Goal: Task Accomplishment & Management: Manage account settings

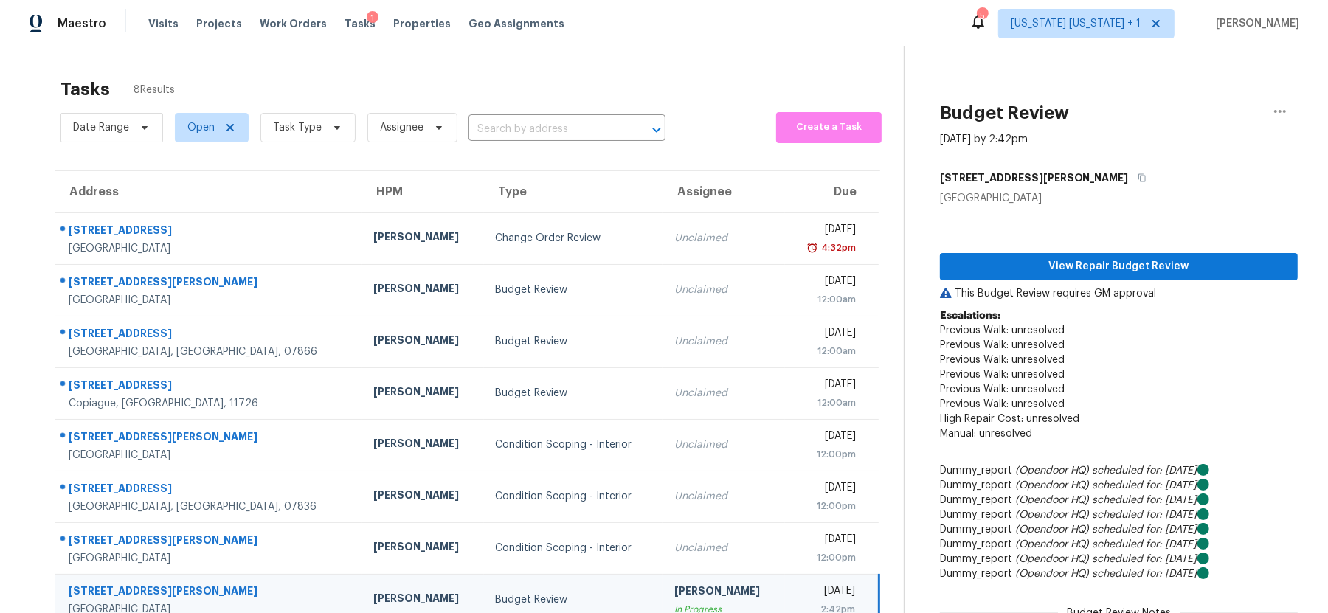
scroll to position [107, 0]
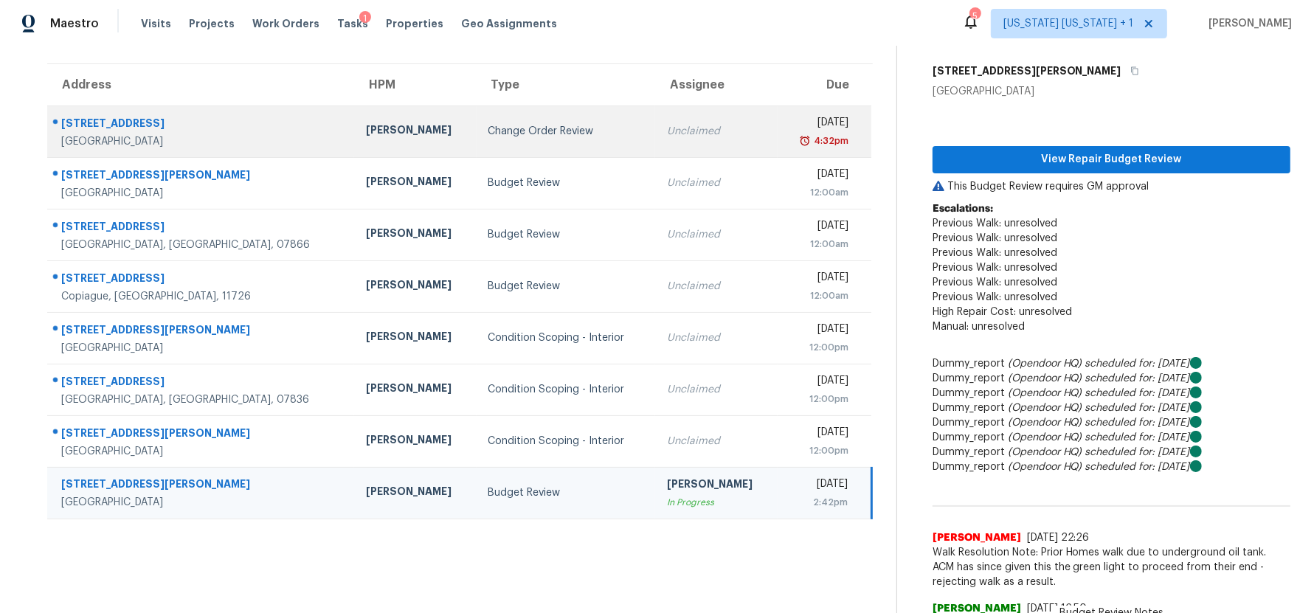
click at [548, 131] on div "Change Order Review" at bounding box center [567, 131] width 156 height 15
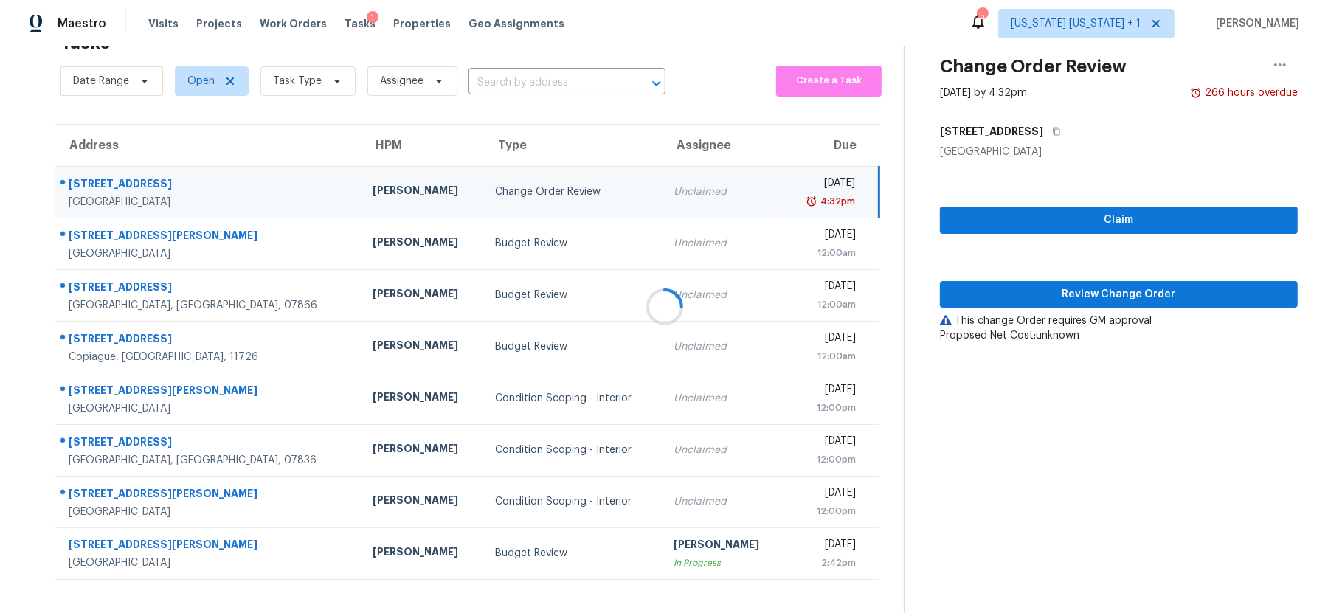
scroll to position [60, 0]
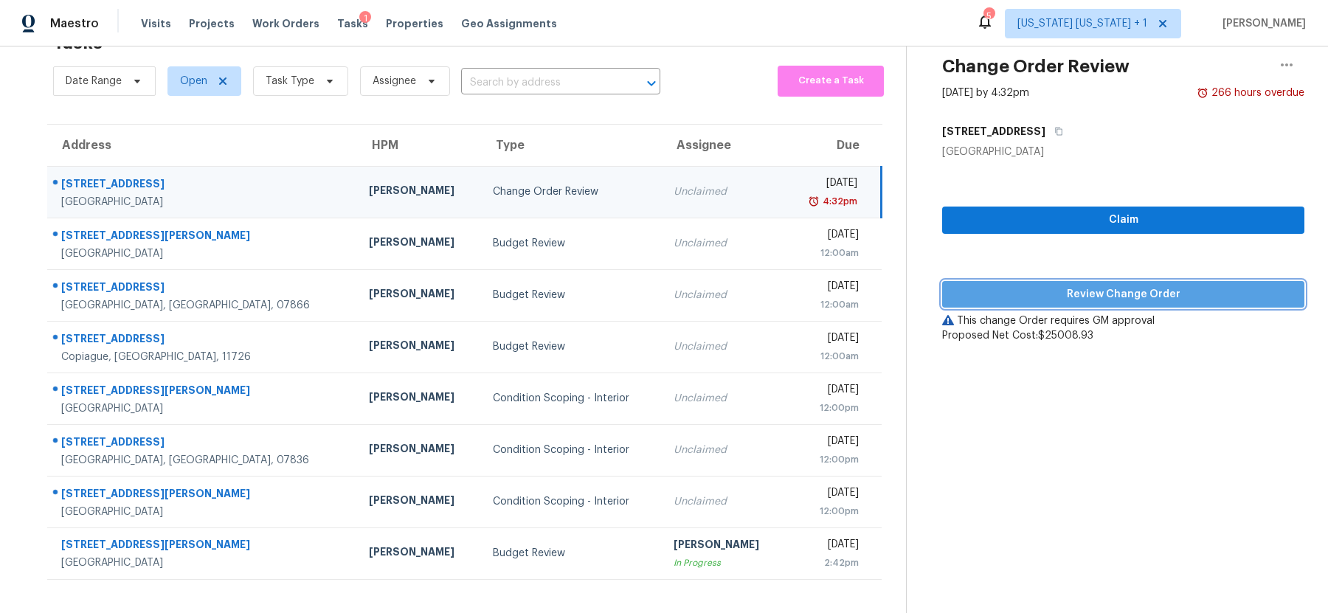
click at [1109, 286] on span "Review Change Order" at bounding box center [1123, 295] width 339 height 18
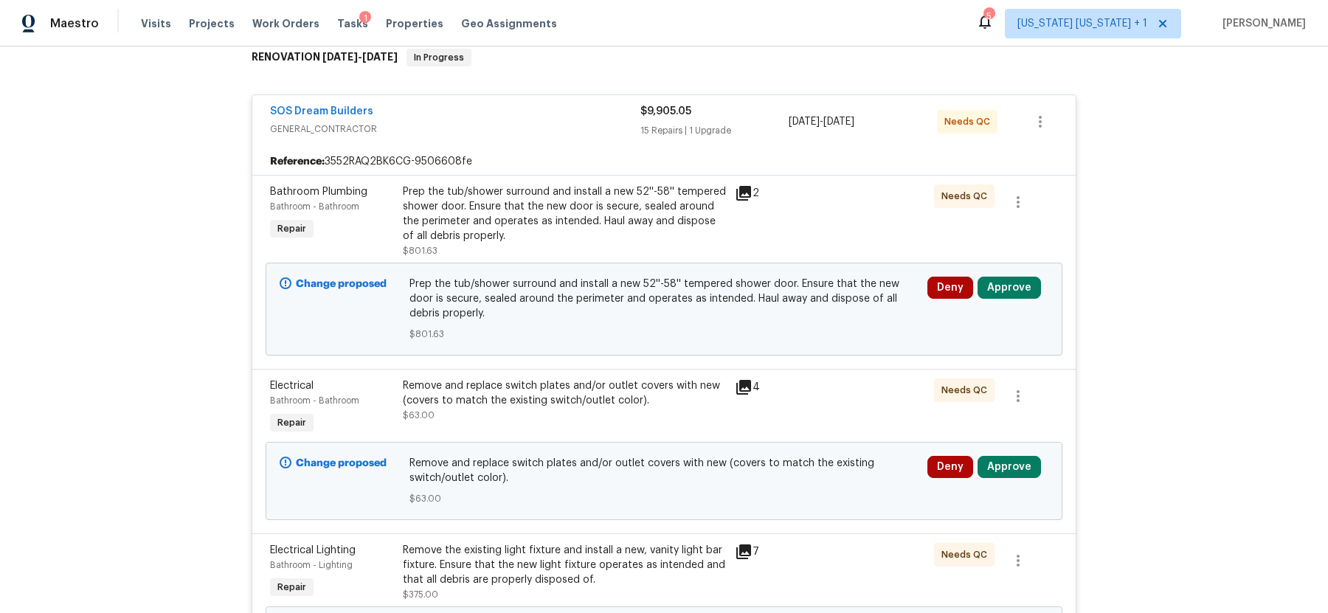
scroll to position [266, 0]
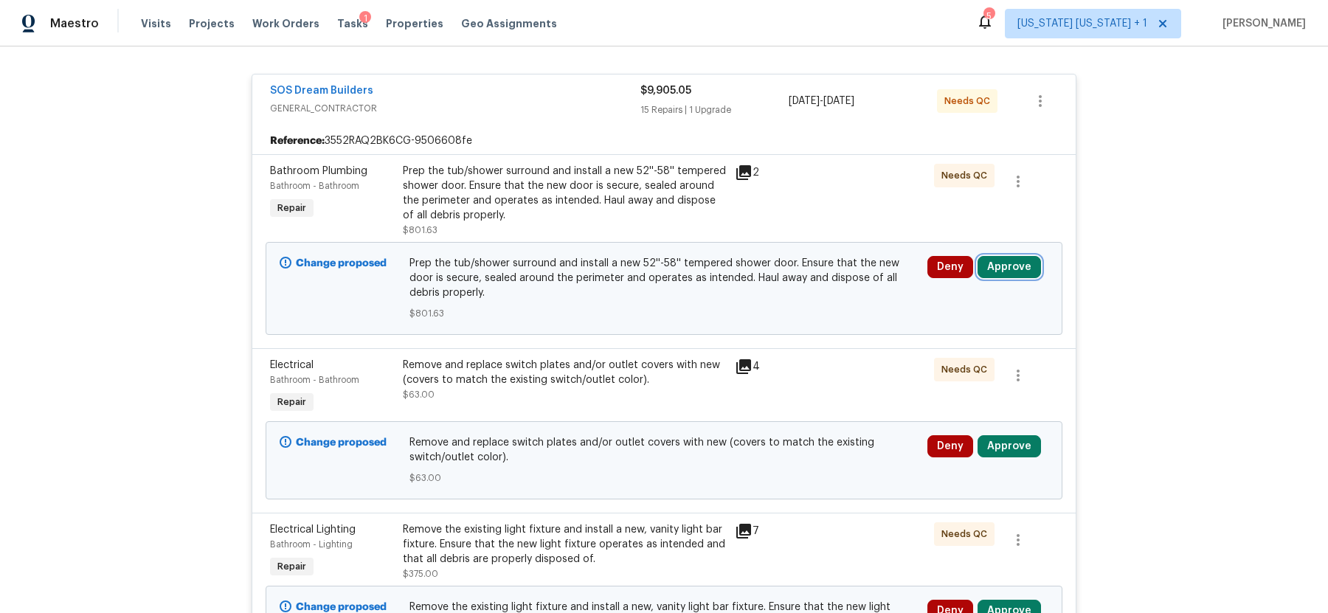
click at [1015, 271] on button "Approve" at bounding box center [1009, 267] width 63 height 22
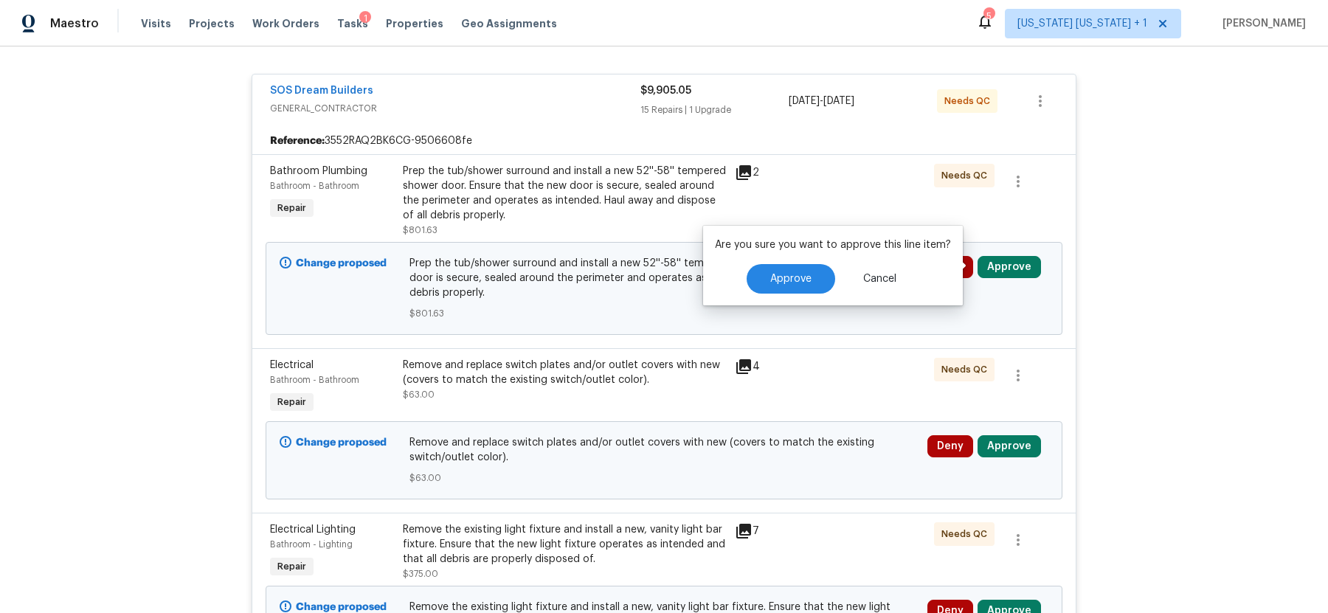
click at [1117, 256] on div "Back to all projects [STREET_ADDRESS] 2 Beds | 2 1/2 Baths | Total: 1428 ft² | …" at bounding box center [664, 329] width 1328 height 567
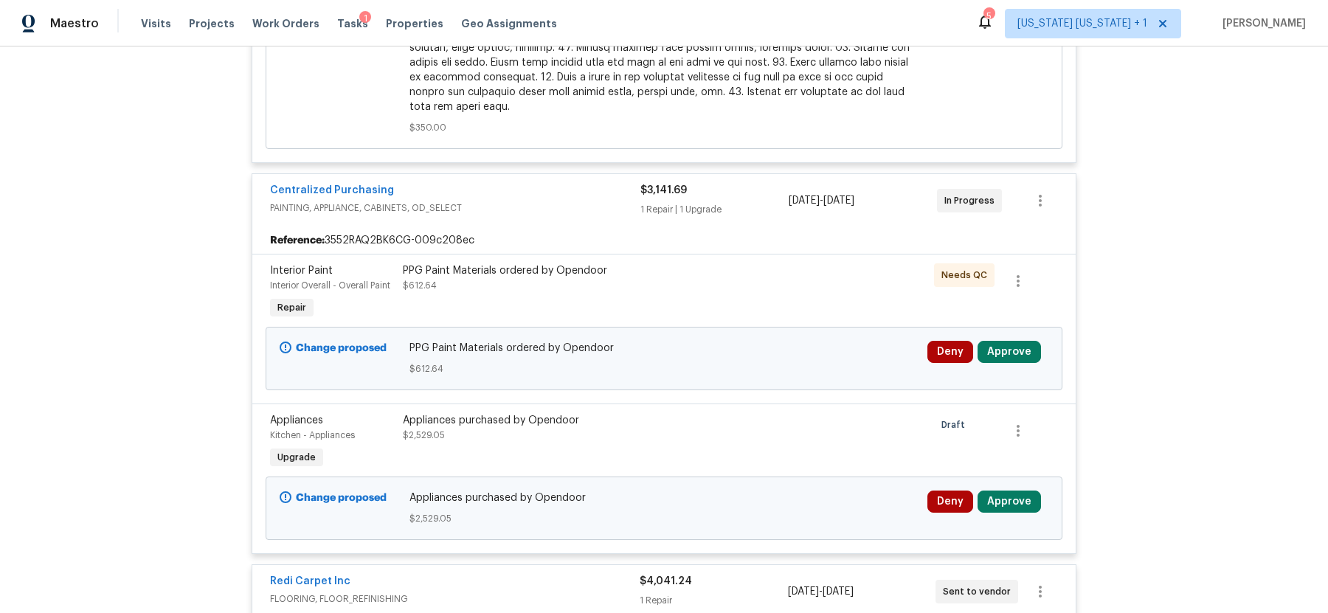
scroll to position [4620, 0]
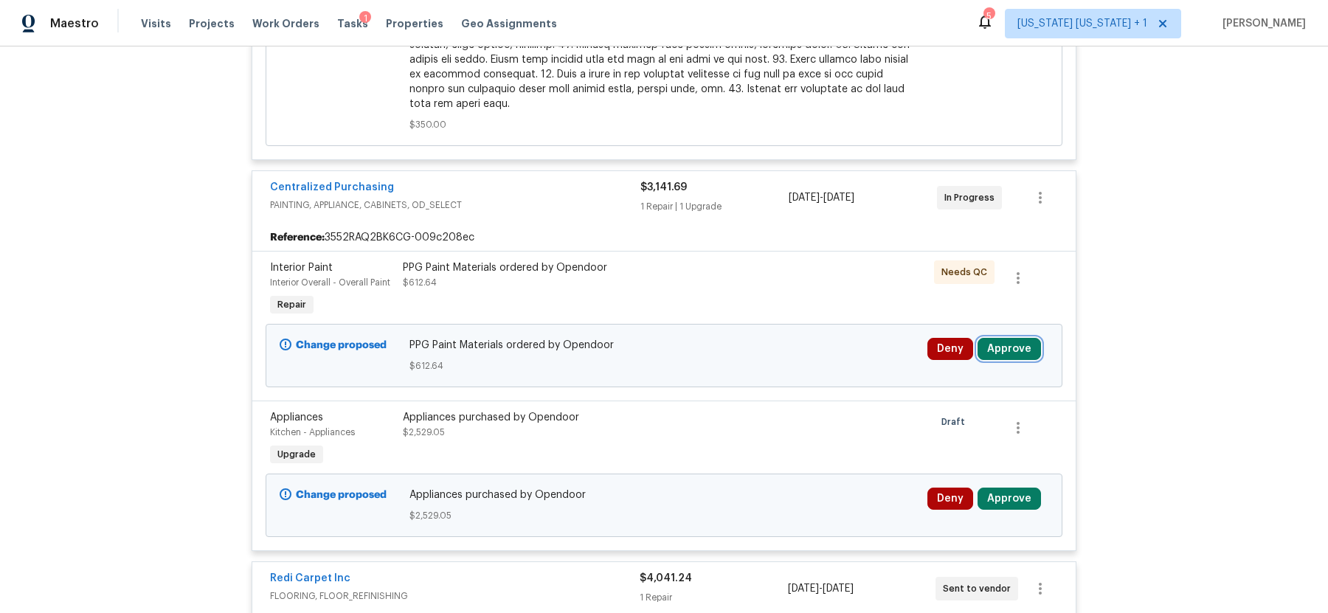
click at [999, 338] on button "Approve" at bounding box center [1009, 349] width 63 height 22
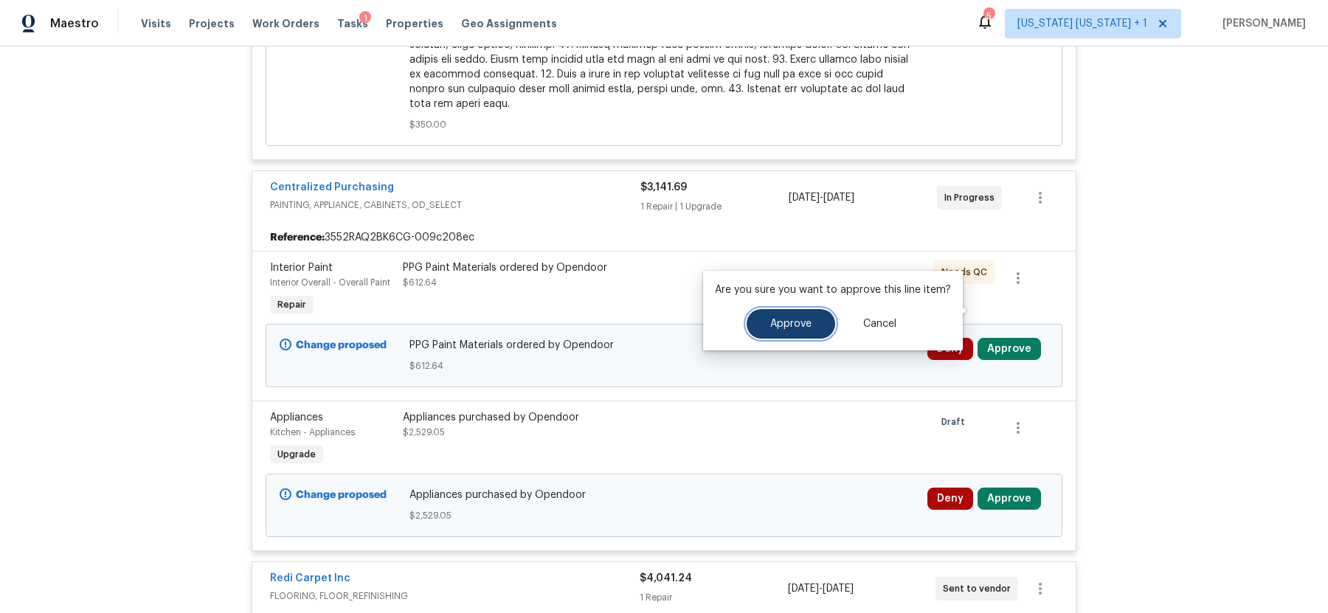
click at [813, 332] on button "Approve" at bounding box center [791, 324] width 89 height 30
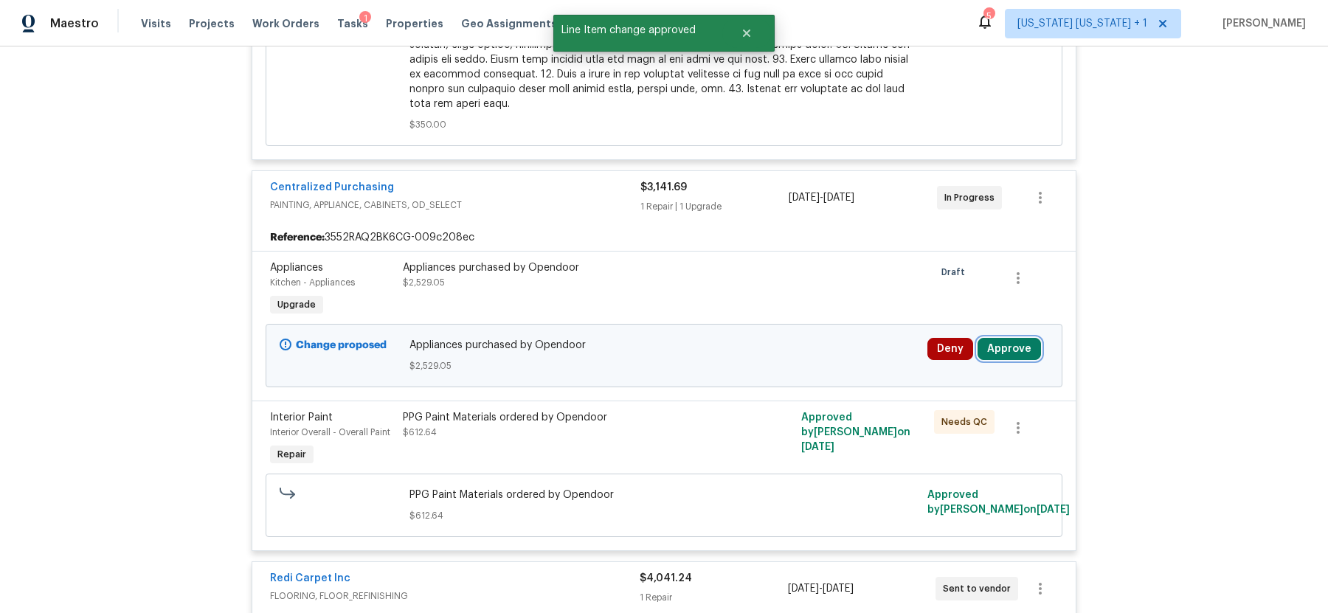
click at [1004, 338] on button "Approve" at bounding box center [1009, 349] width 63 height 22
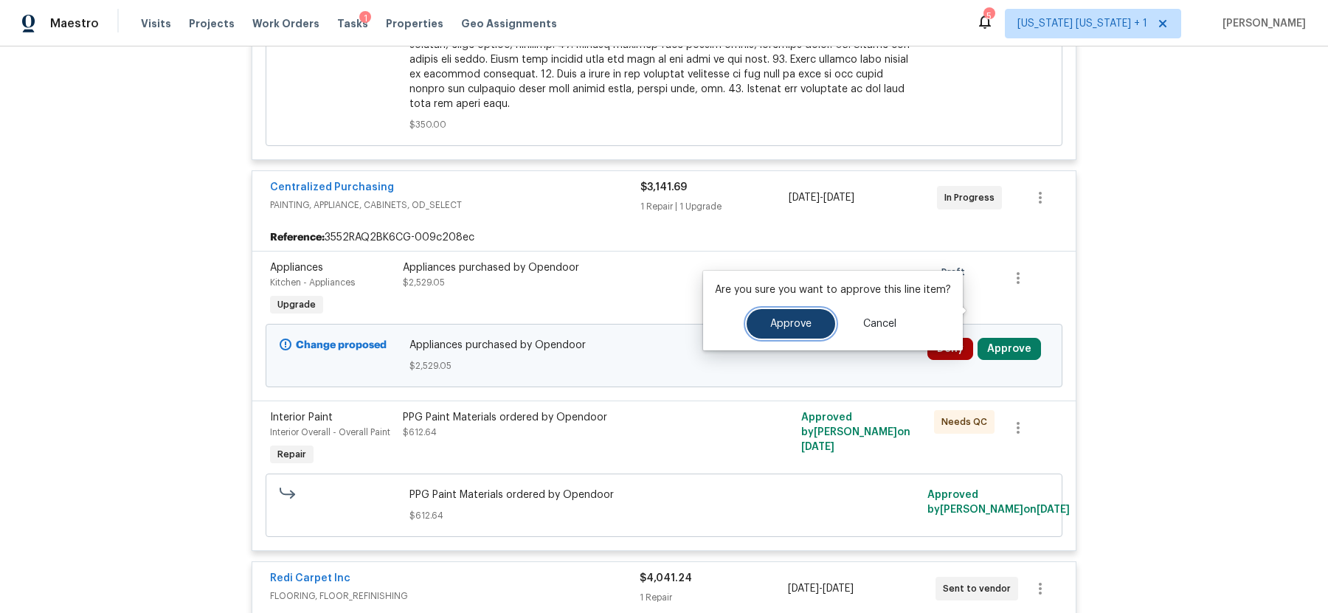
click at [795, 328] on span "Approve" at bounding box center [791, 324] width 41 height 11
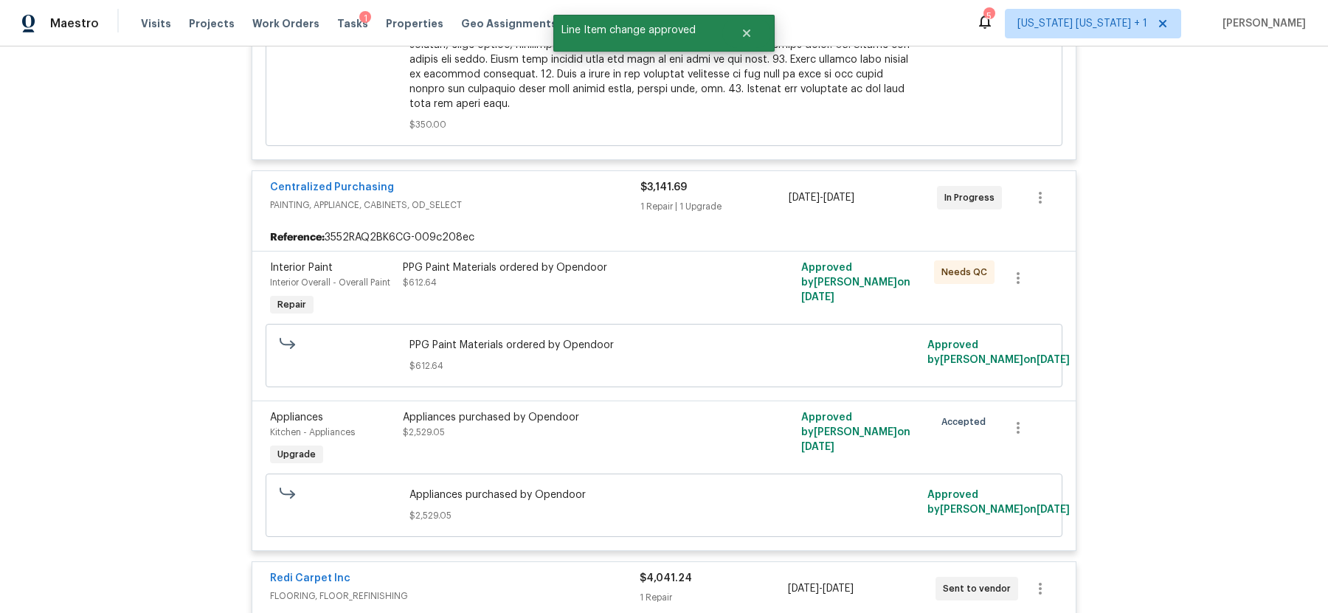
click at [565, 180] on div "Centralized Purchasing" at bounding box center [455, 189] width 371 height 18
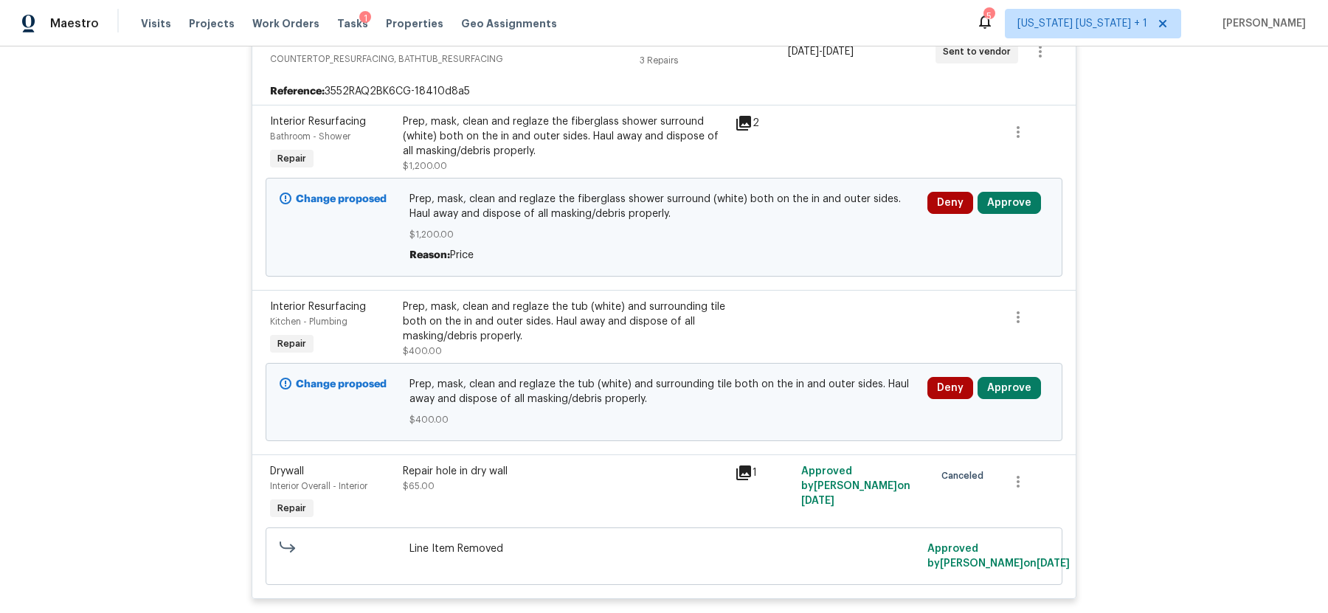
scroll to position [5119, 0]
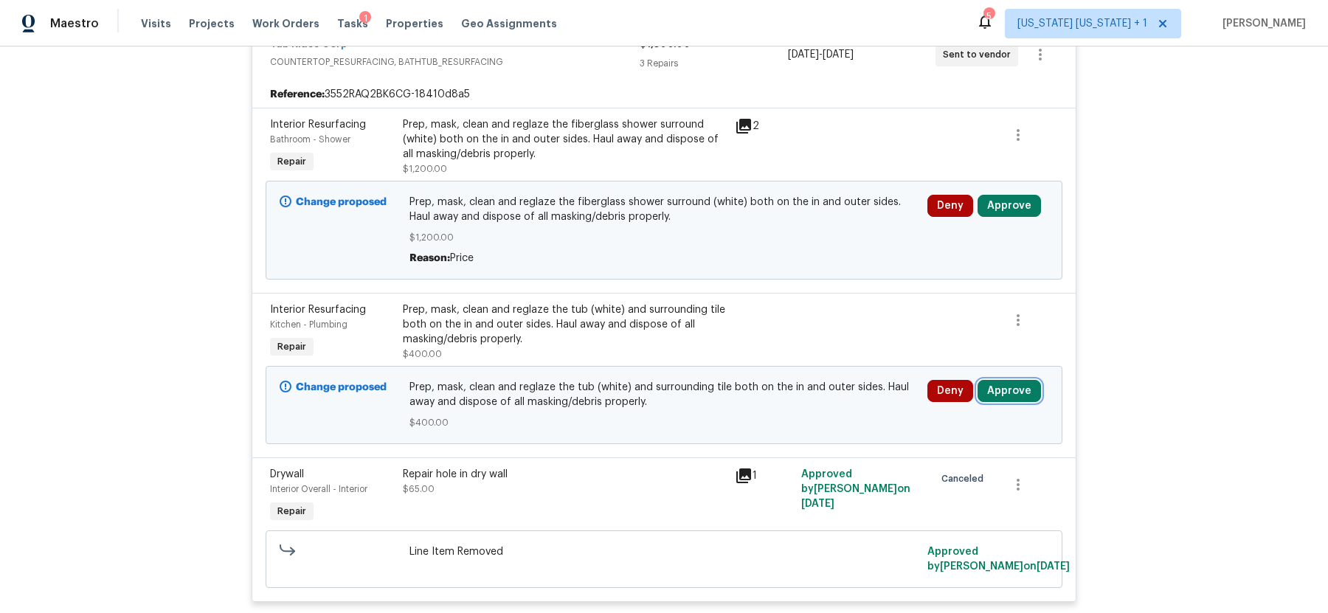
click at [997, 380] on button "Approve" at bounding box center [1009, 391] width 63 height 22
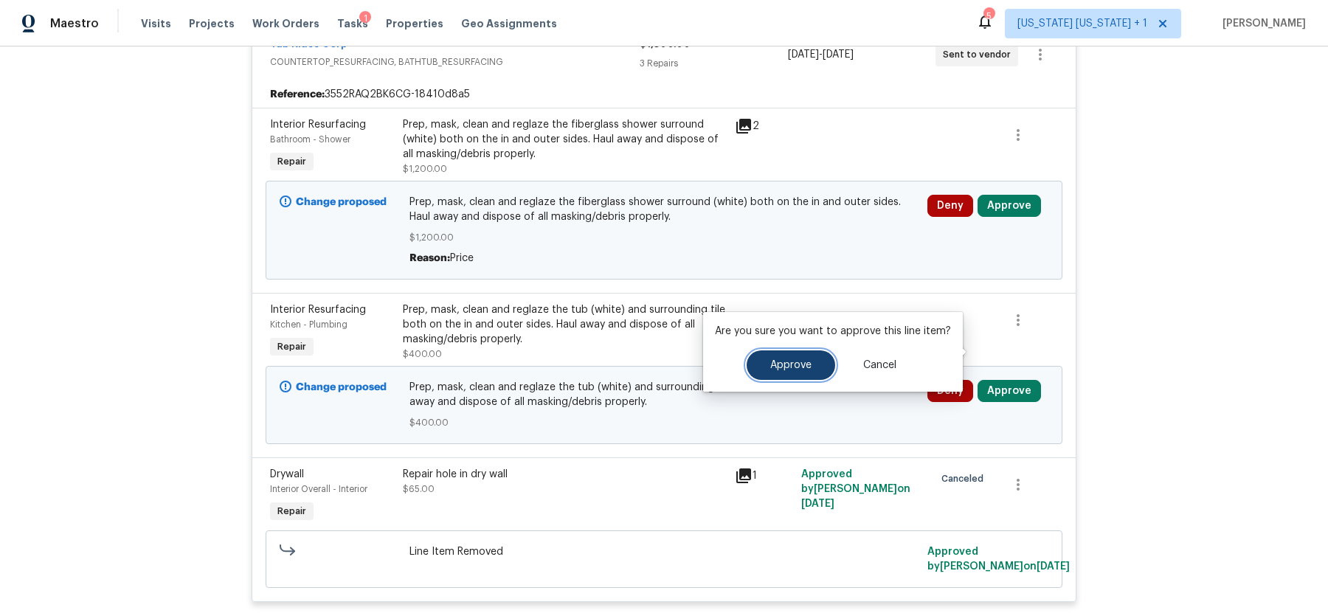
click at [793, 362] on span "Approve" at bounding box center [791, 365] width 41 height 11
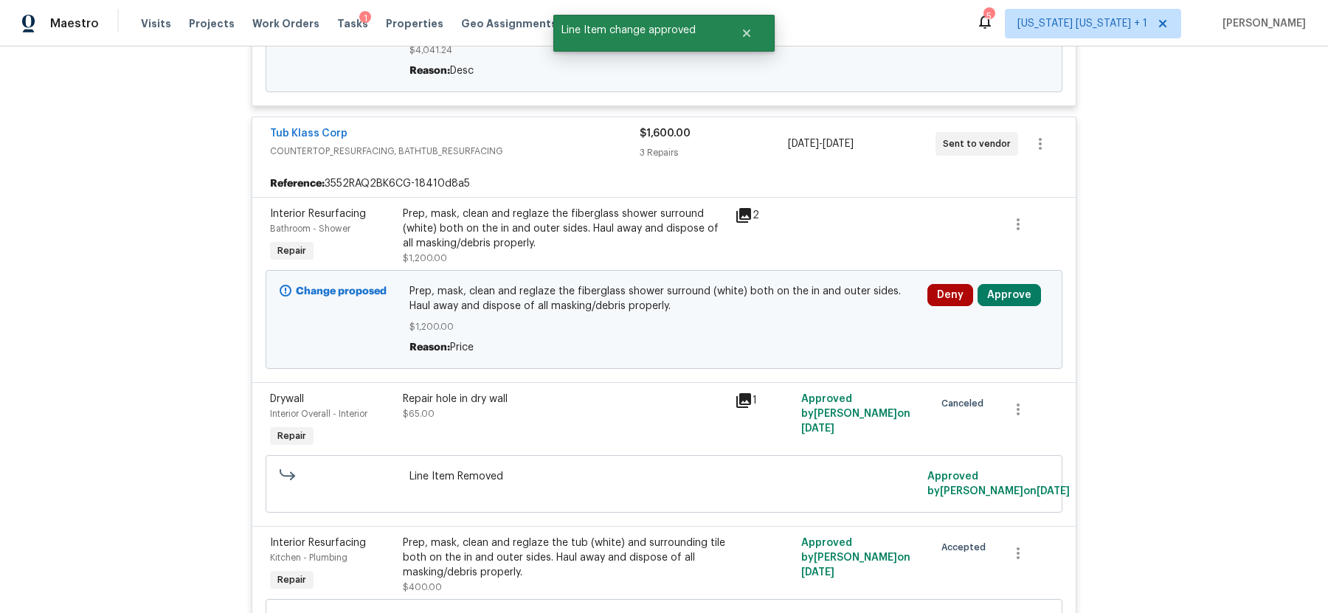
scroll to position [5025, 0]
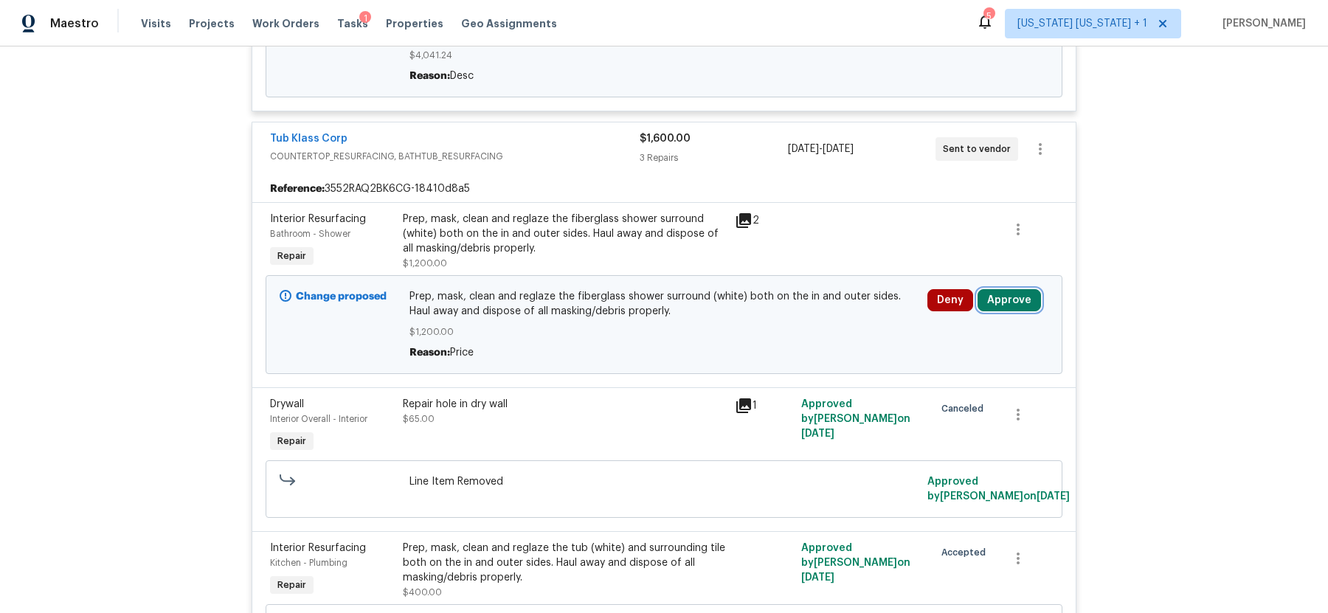
click at [1006, 289] on button "Approve" at bounding box center [1009, 300] width 63 height 22
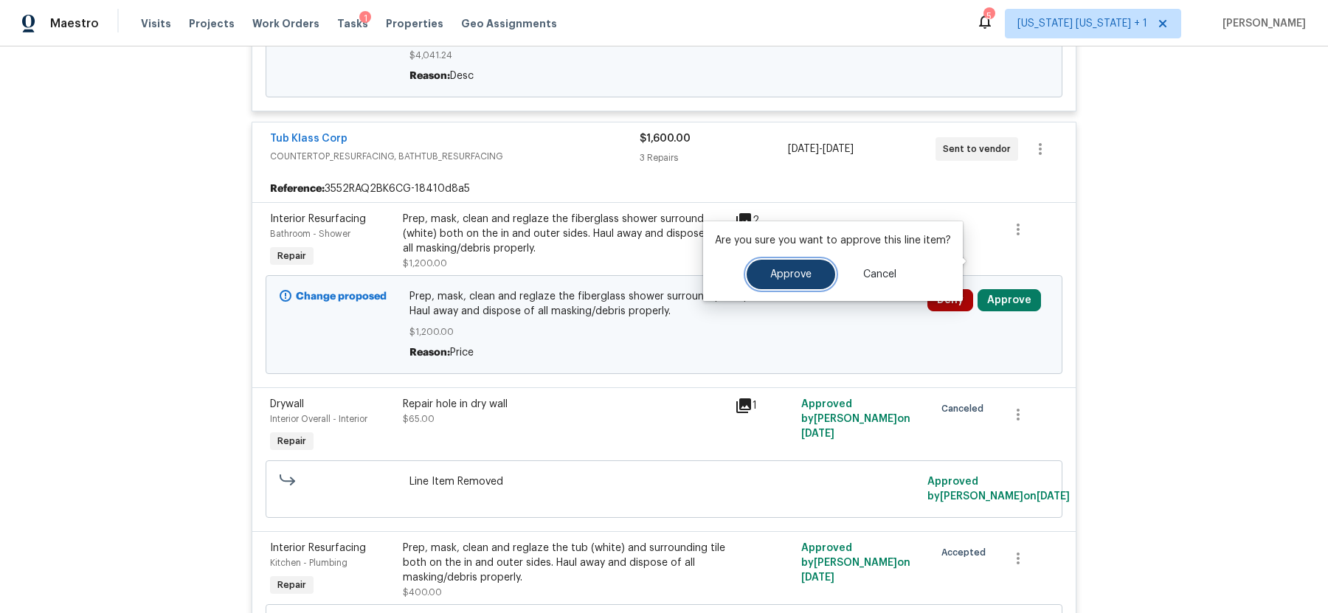
click at [786, 271] on span "Approve" at bounding box center [791, 274] width 41 height 11
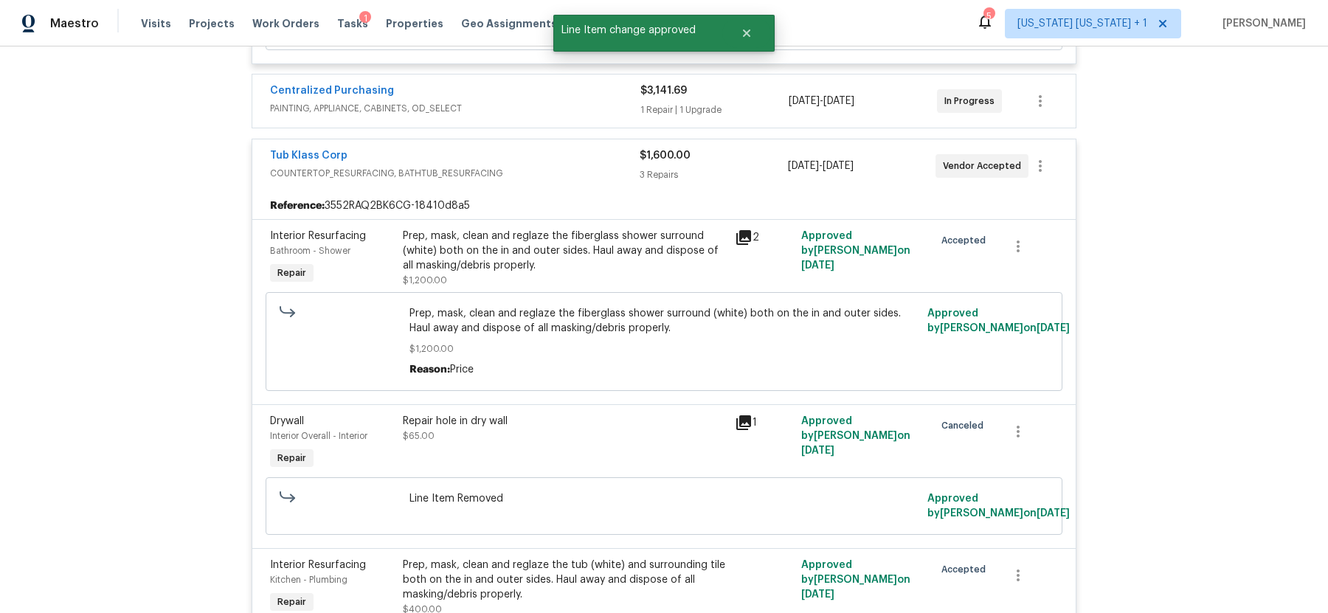
scroll to position [4713, 0]
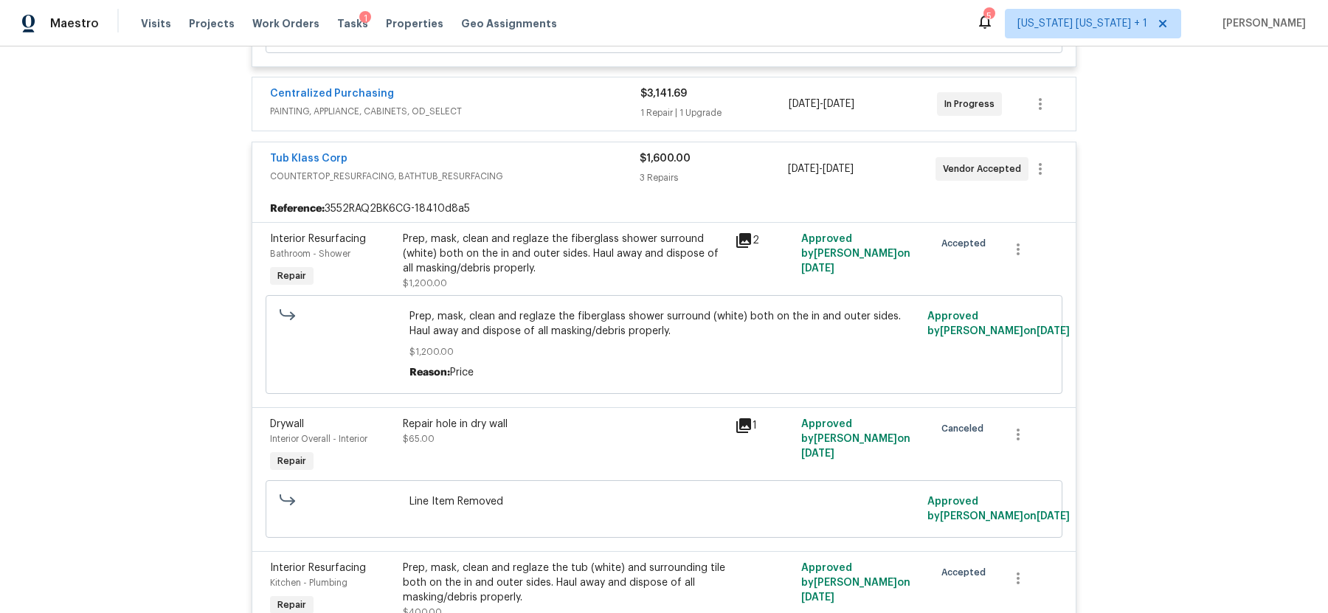
click at [560, 151] on div "Tub Klass Corp" at bounding box center [455, 160] width 370 height 18
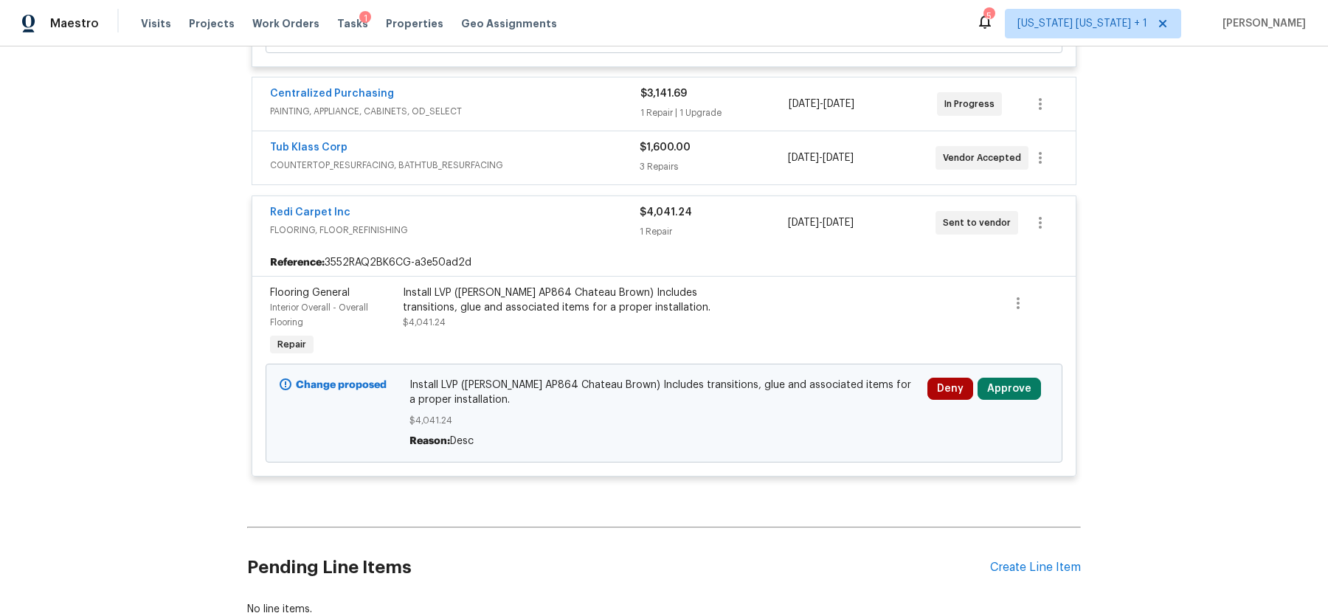
click at [305, 205] on span "Redi Carpet Inc" at bounding box center [310, 212] width 80 height 15
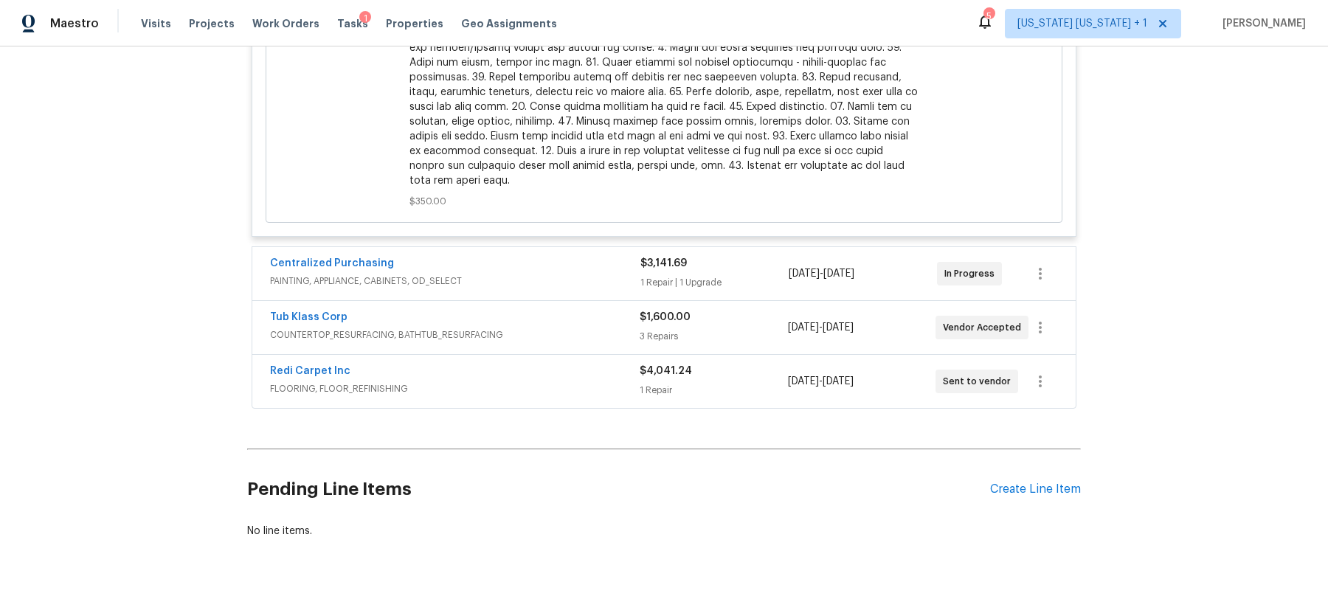
scroll to position [4543, 0]
click at [283, 367] on link "Redi Carpet Inc" at bounding box center [310, 372] width 80 height 10
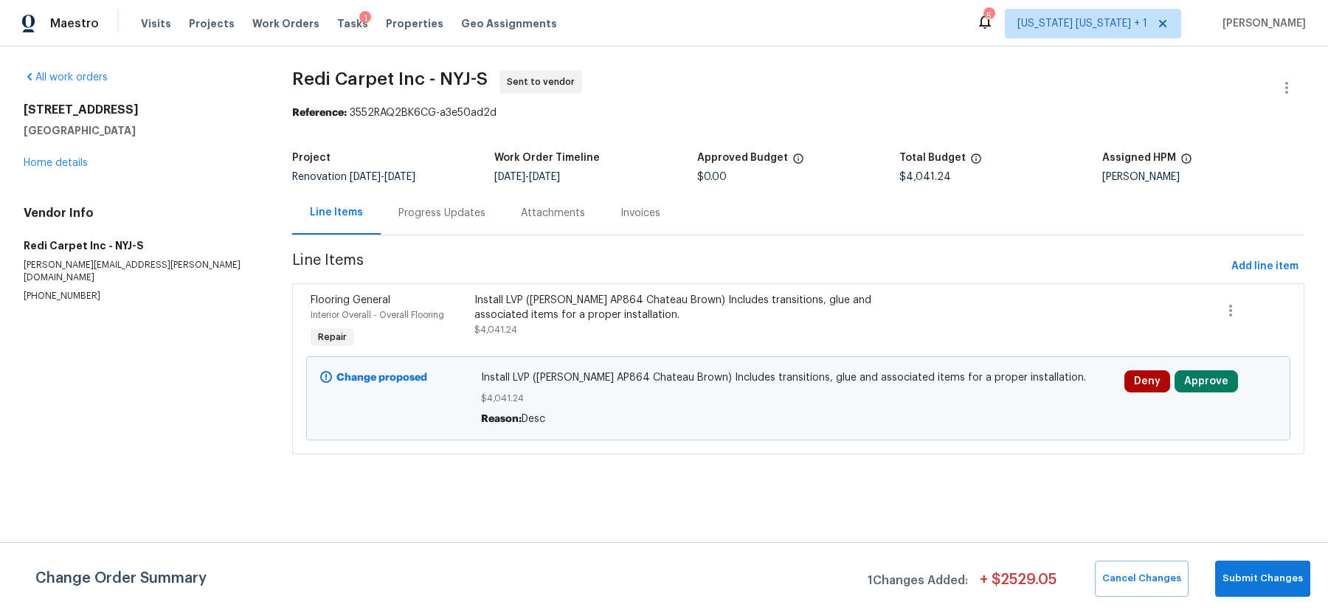
click at [441, 211] on div "Progress Updates" at bounding box center [442, 213] width 87 height 15
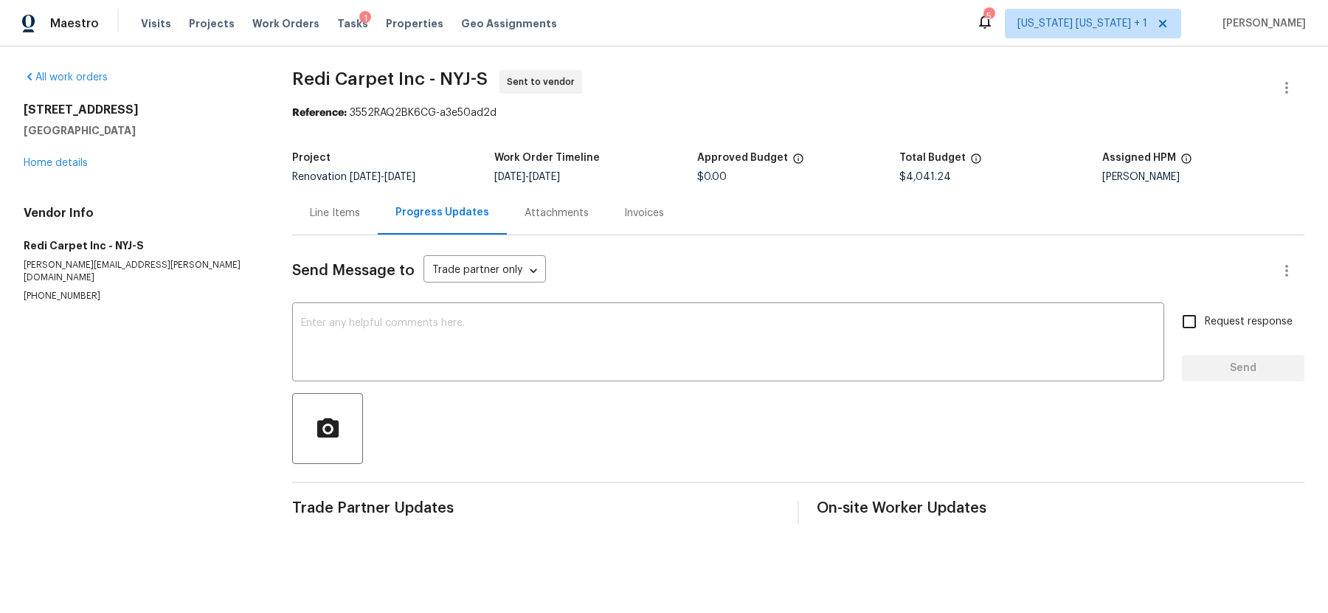
click at [350, 219] on div "Line Items" at bounding box center [335, 213] width 50 height 15
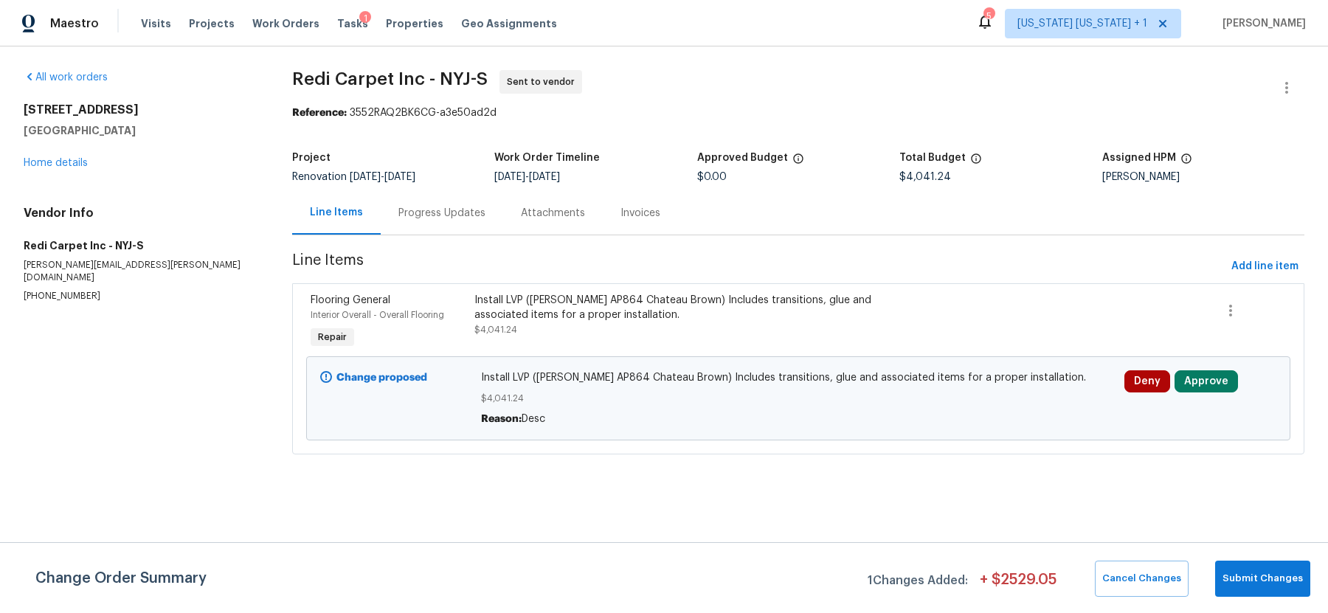
click at [432, 215] on div "Progress Updates" at bounding box center [442, 213] width 87 height 15
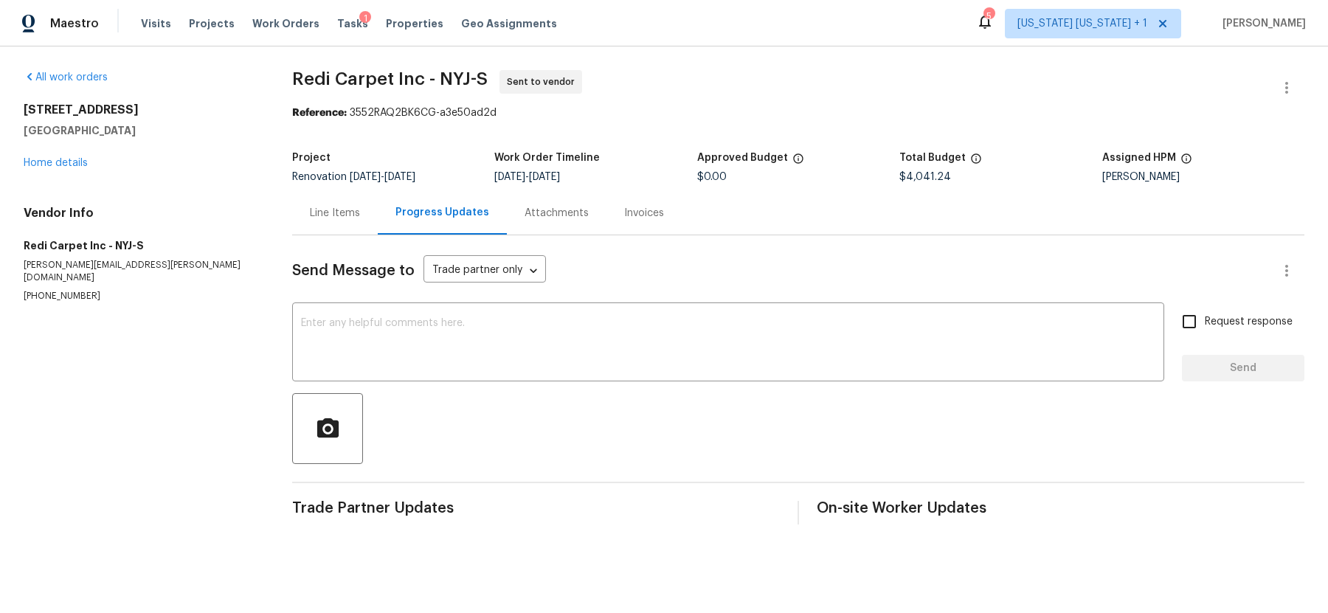
click at [326, 211] on div "Line Items" at bounding box center [335, 213] width 50 height 15
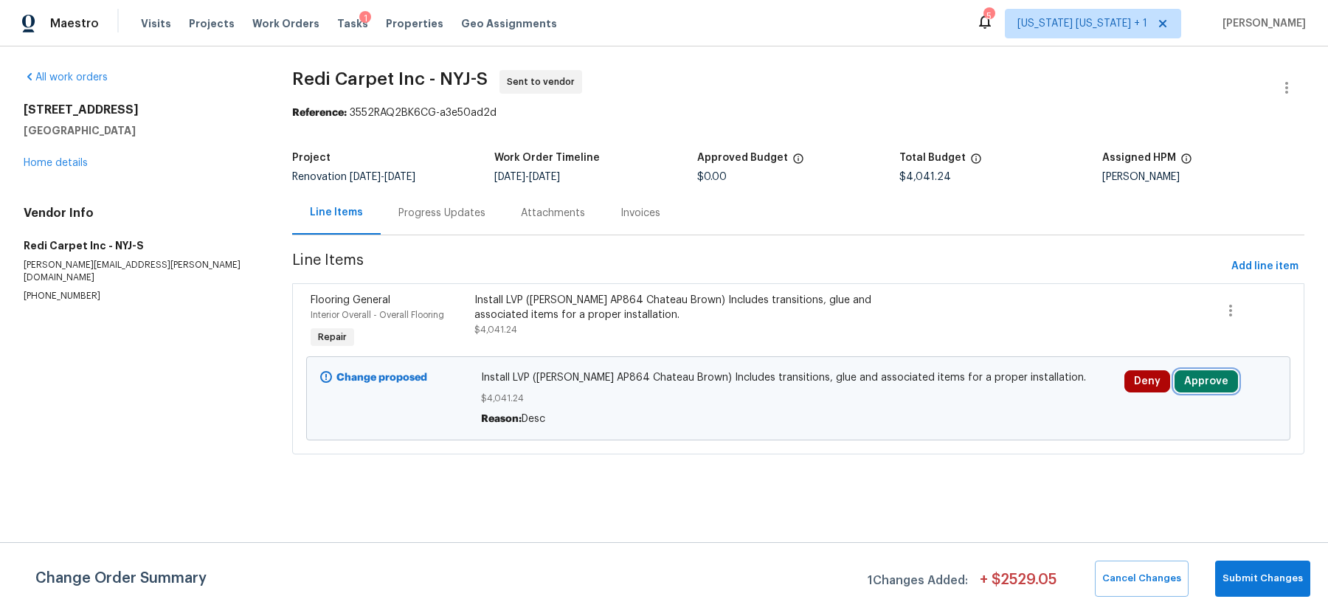
click at [1188, 384] on button "Approve" at bounding box center [1206, 382] width 63 height 22
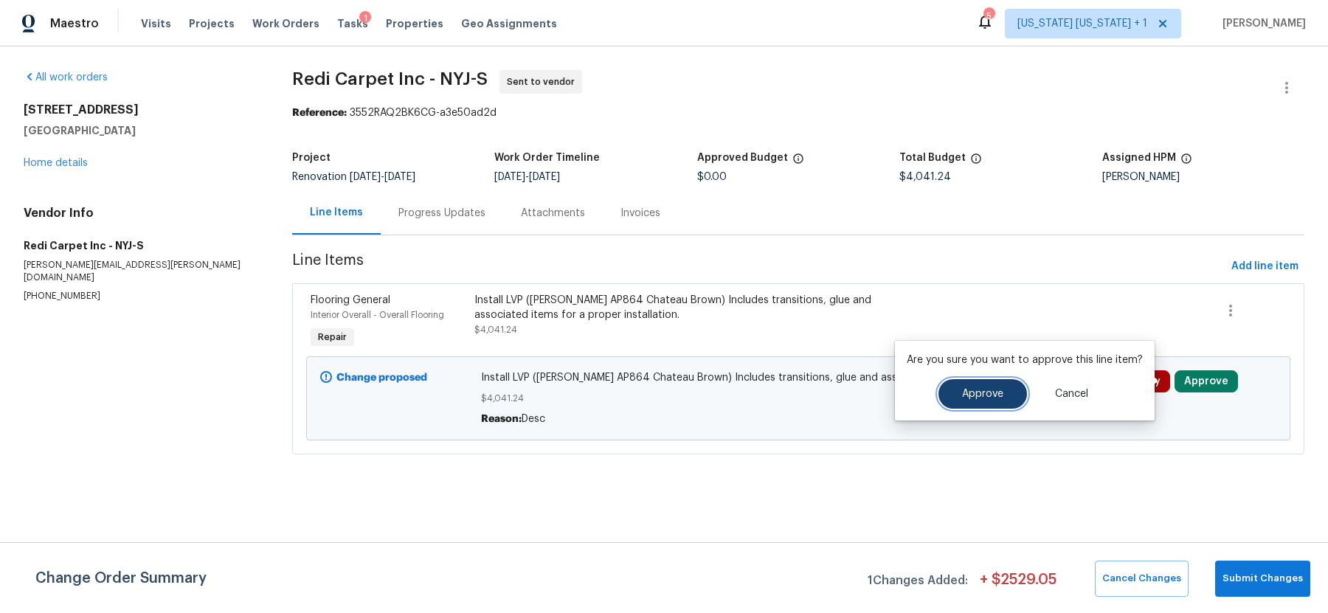
click at [1000, 403] on button "Approve" at bounding box center [983, 394] width 89 height 30
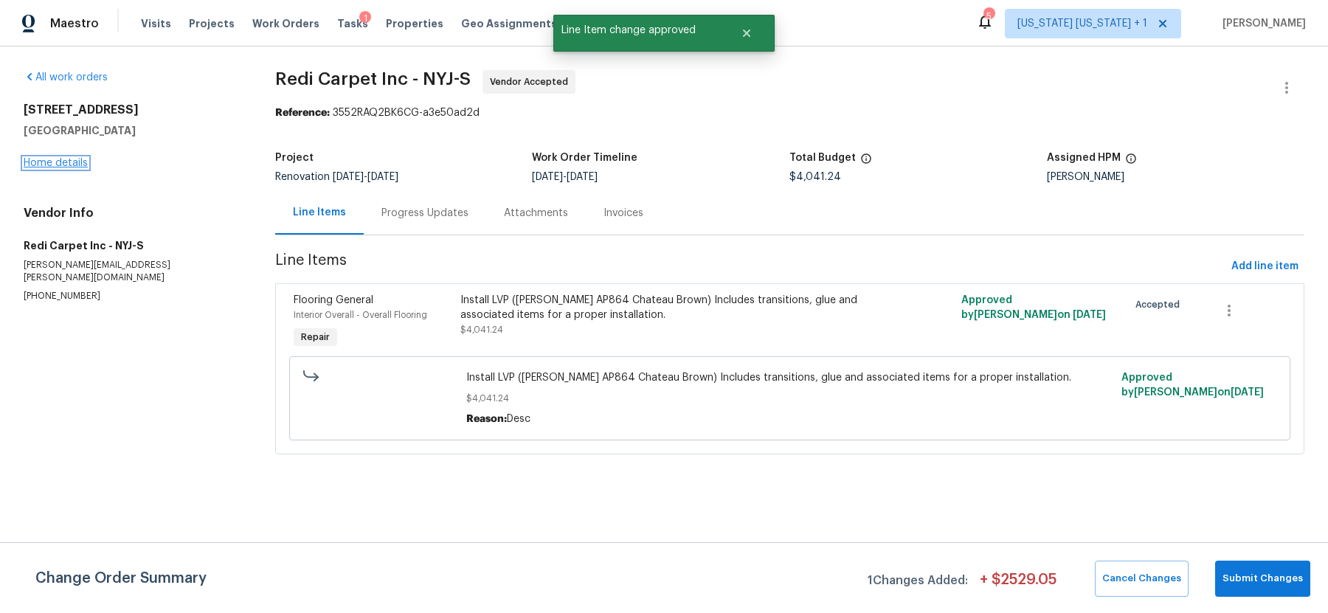
click at [72, 164] on link "Home details" at bounding box center [56, 163] width 64 height 10
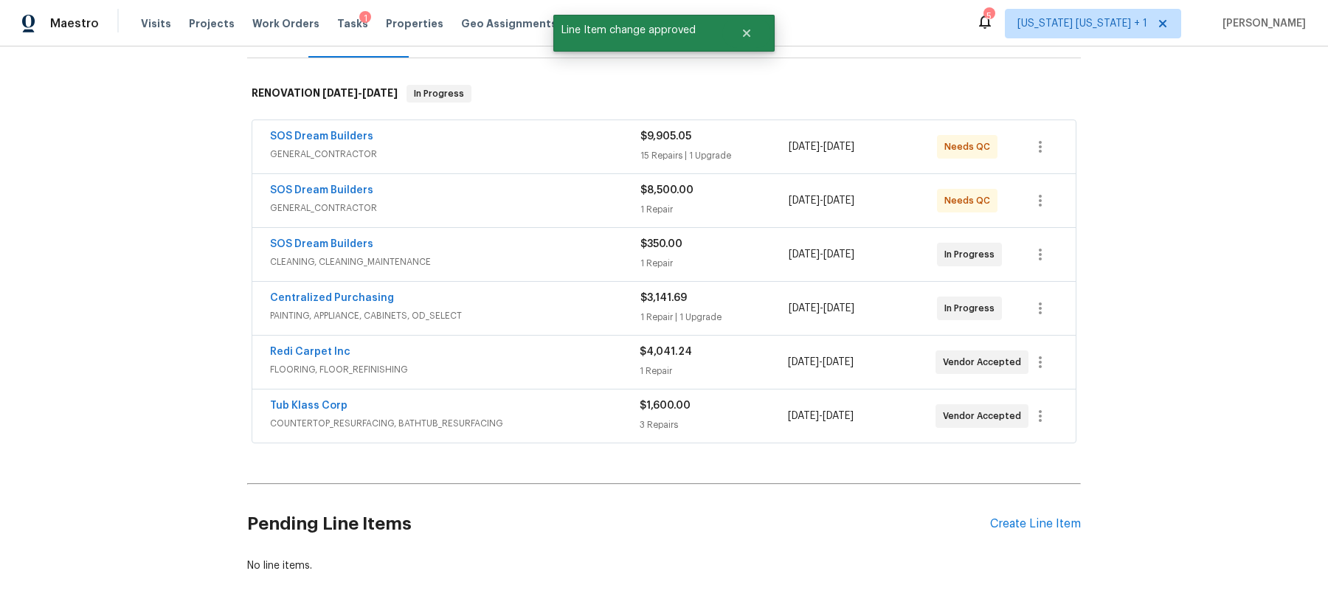
scroll to position [204, 0]
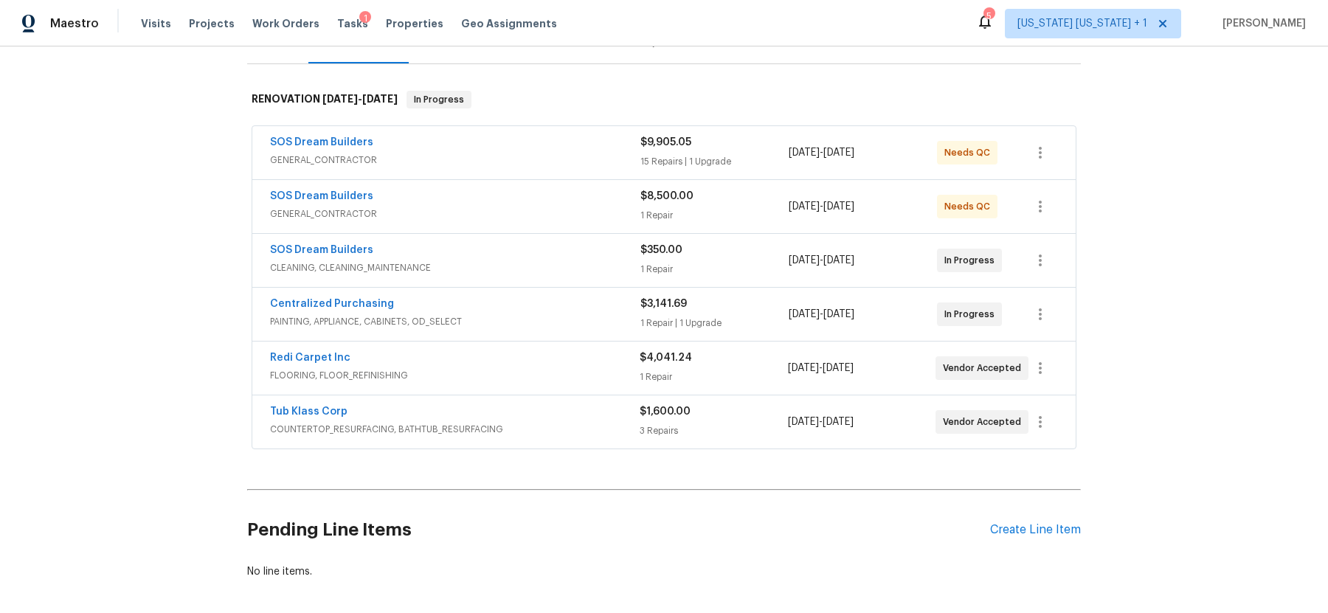
click at [506, 263] on span "CLEANING, CLEANING_MAINTENANCE" at bounding box center [455, 268] width 371 height 15
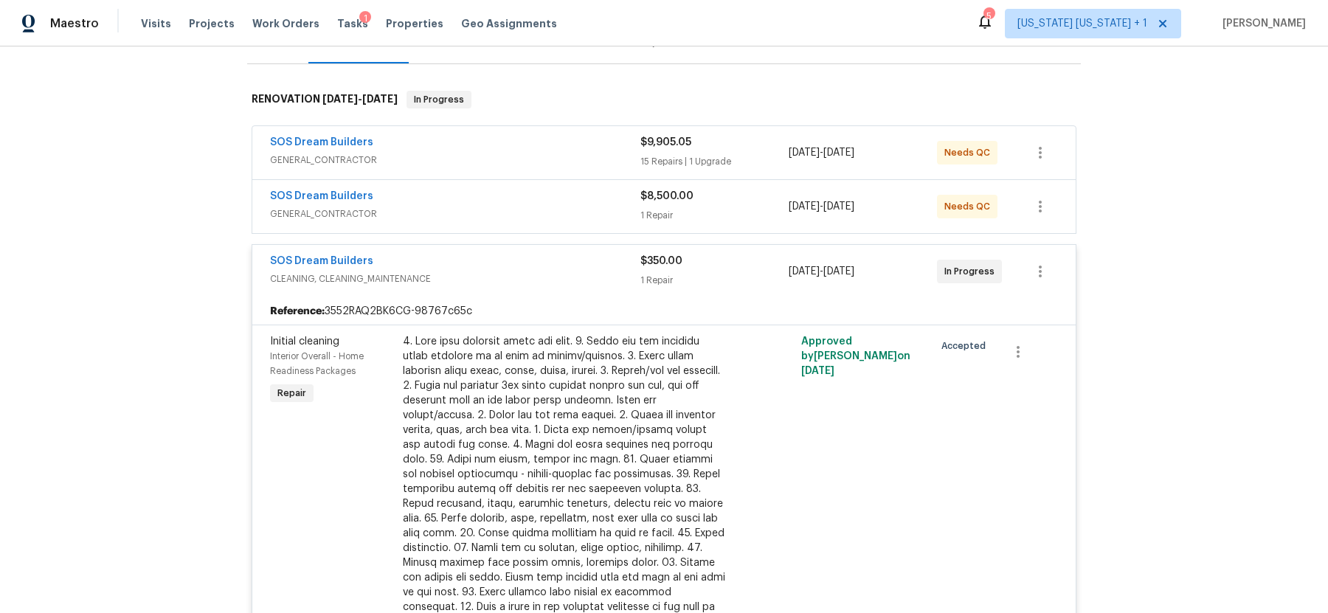
click at [525, 266] on div "SOS Dream Builders" at bounding box center [455, 263] width 371 height 18
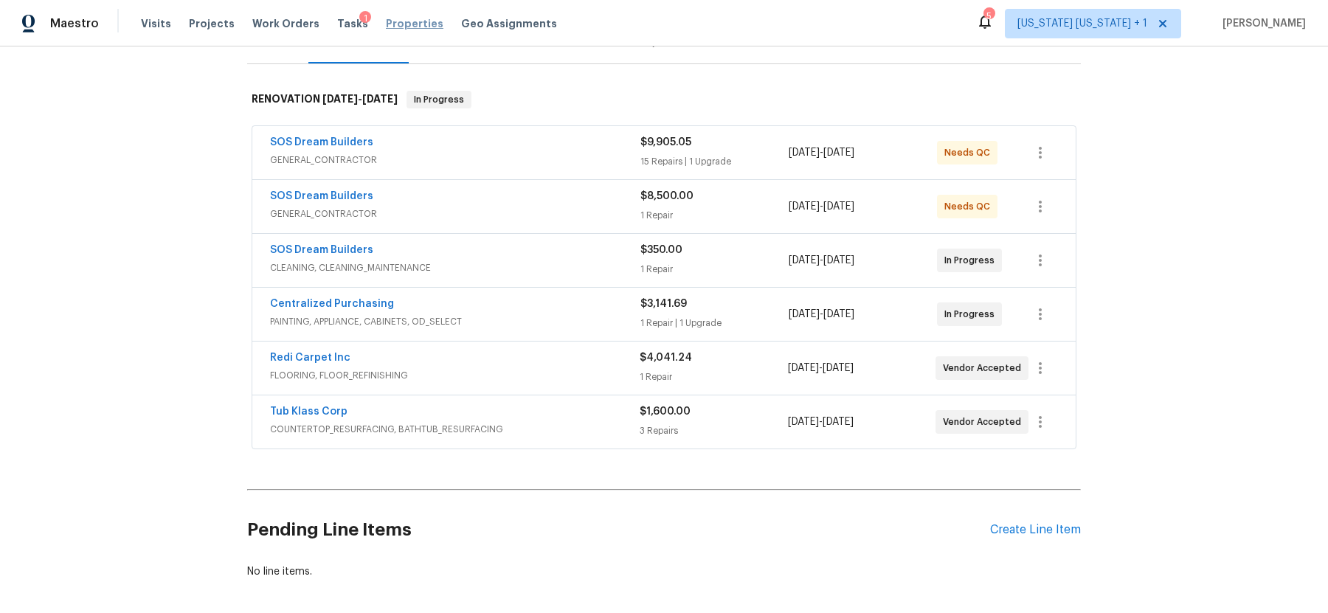
click at [411, 25] on span "Properties" at bounding box center [415, 23] width 58 height 15
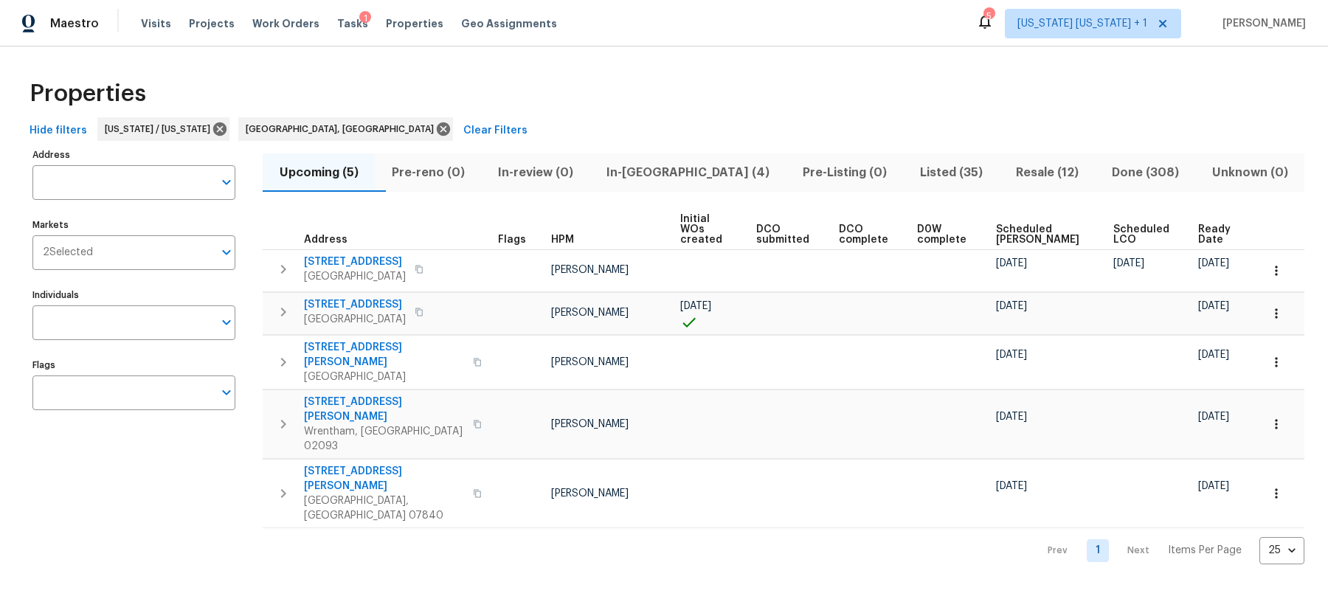
click at [337, 30] on div "Tasks 1" at bounding box center [352, 23] width 31 height 15
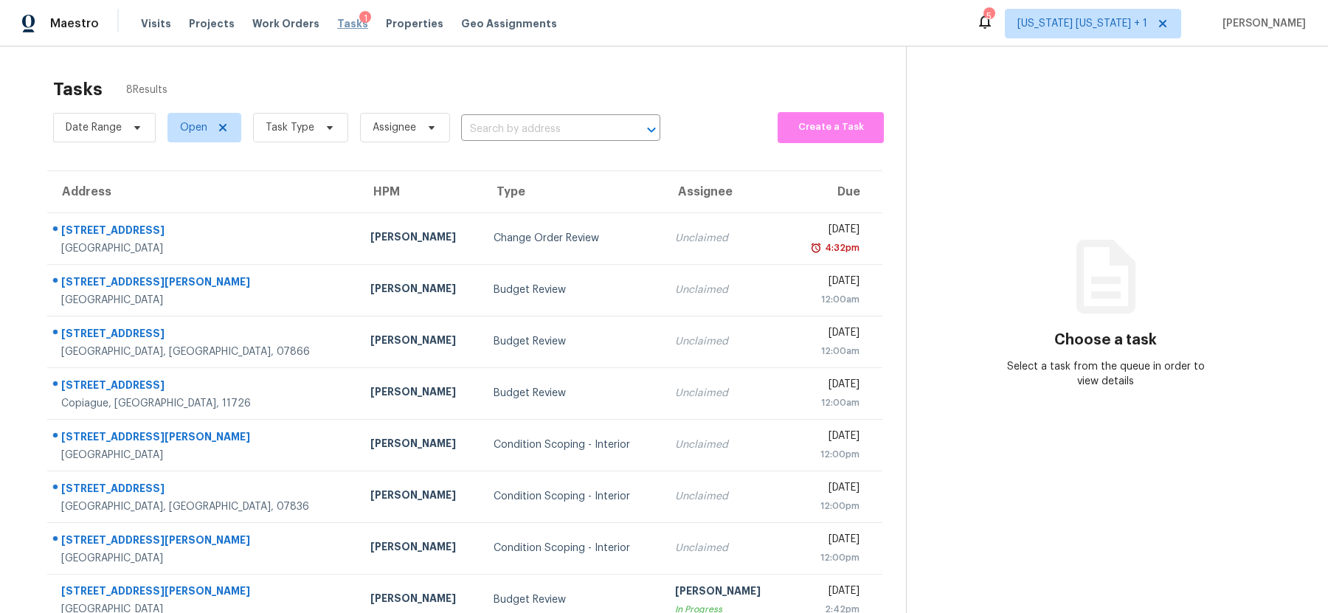
click at [337, 24] on span "Tasks" at bounding box center [352, 23] width 31 height 10
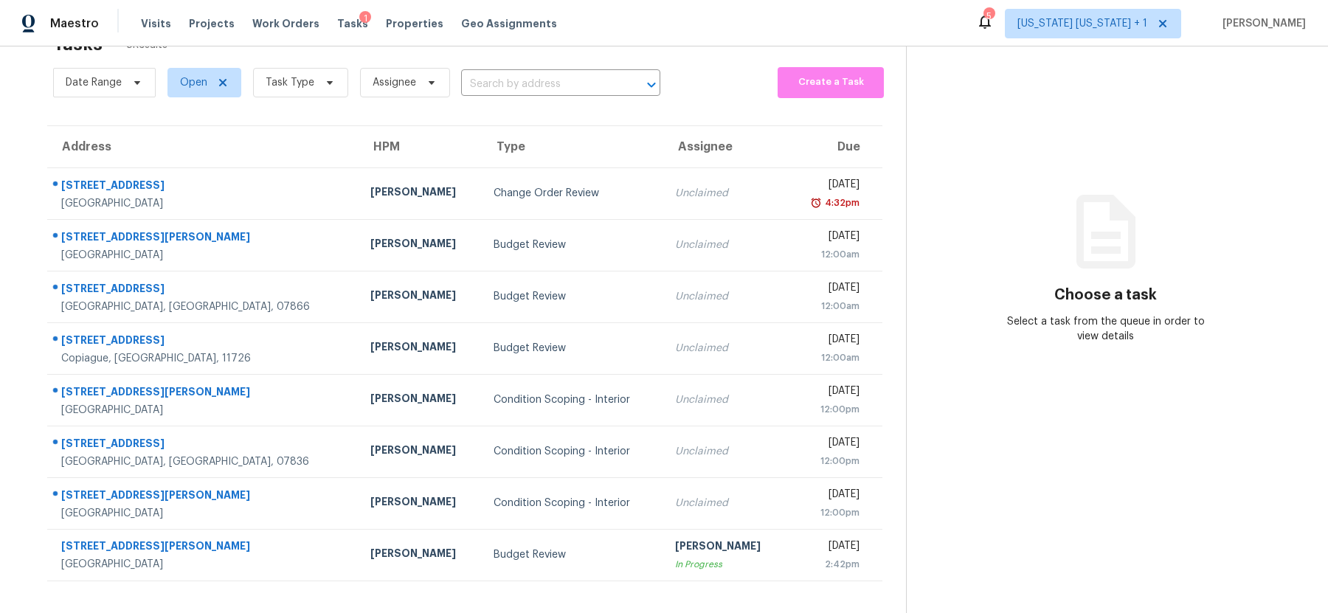
scroll to position [60, 0]
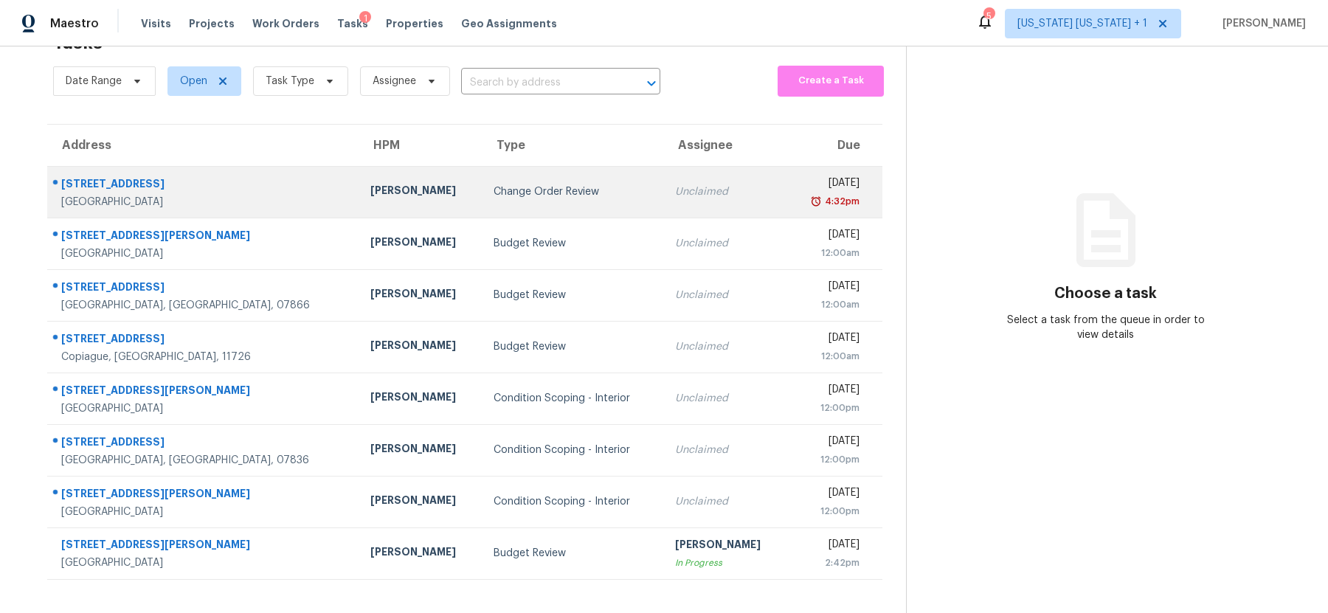
click at [514, 186] on td "Change Order Review" at bounding box center [573, 192] width 182 height 52
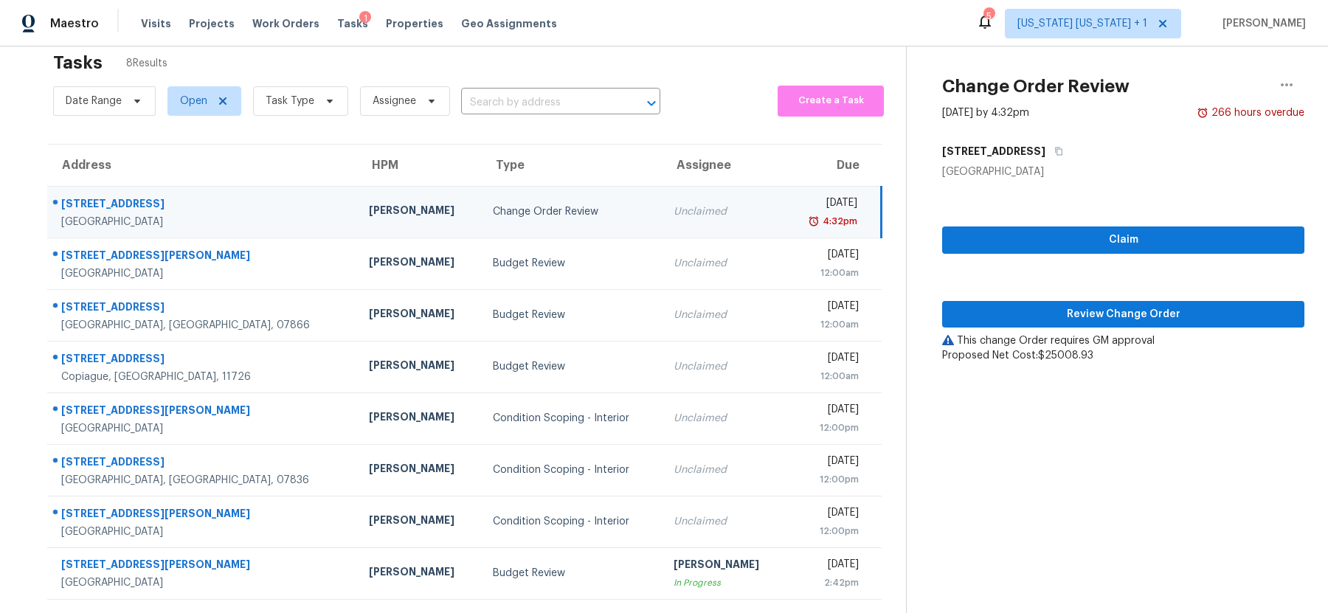
scroll to position [0, 0]
